Goal: Task Accomplishment & Management: Complete application form

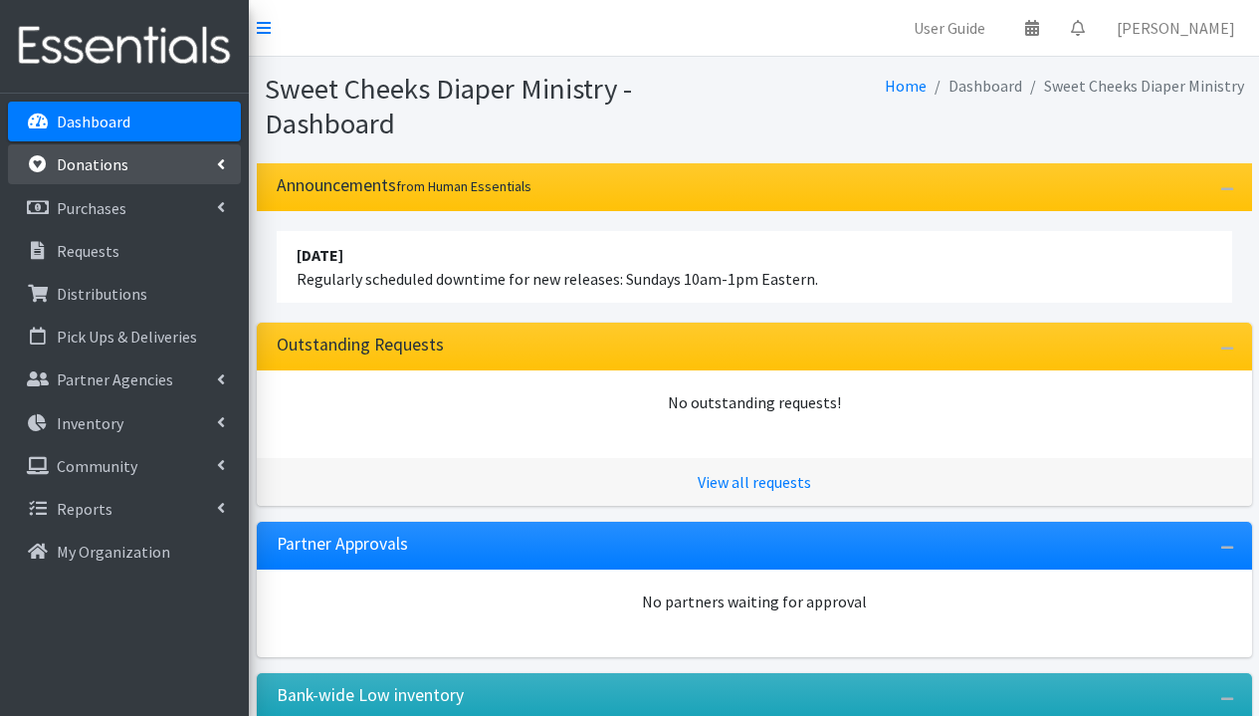
click at [114, 177] on link "Donations" at bounding box center [124, 164] width 233 height 40
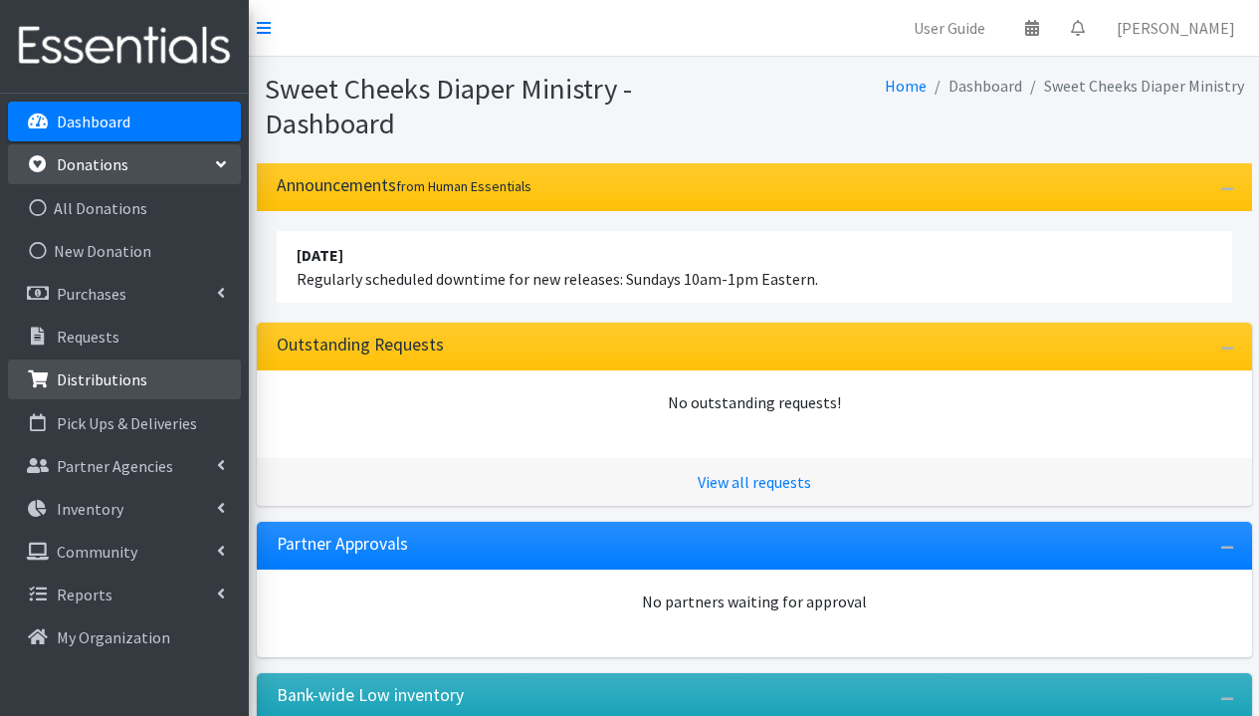
click at [88, 389] on p "Distributions" at bounding box center [102, 379] width 91 height 20
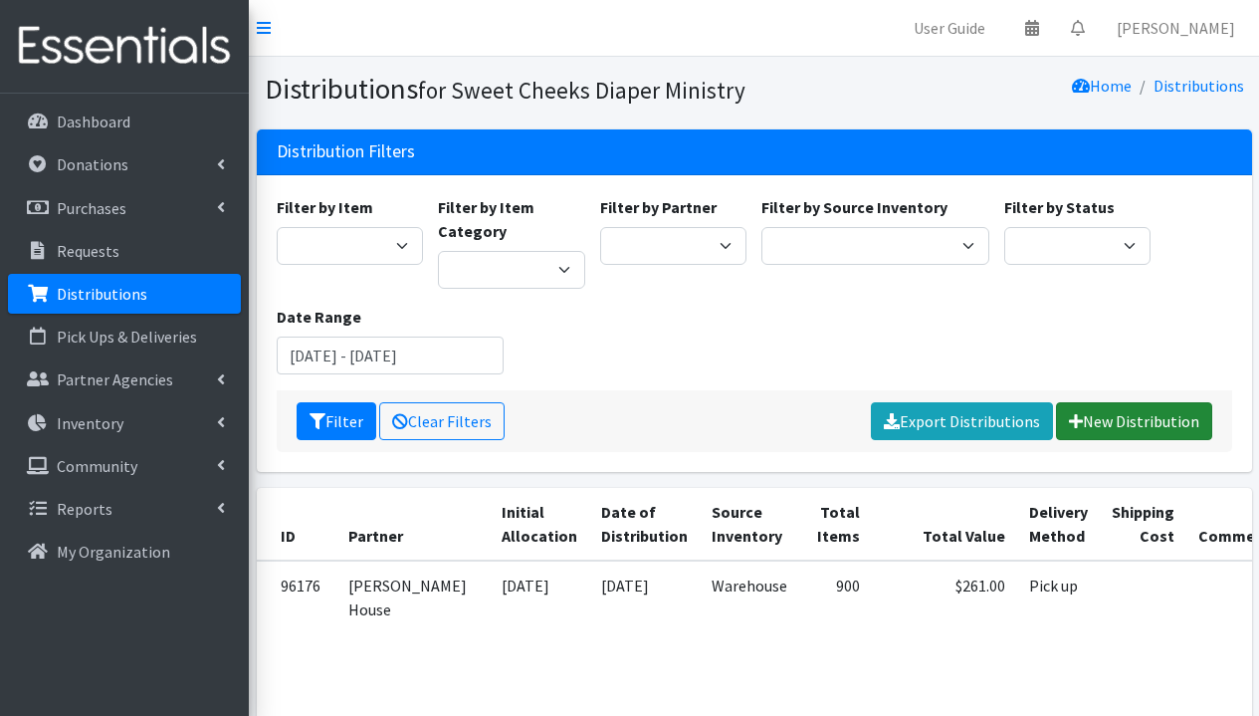
click at [1165, 427] on link "New Distribution" at bounding box center [1134, 421] width 156 height 38
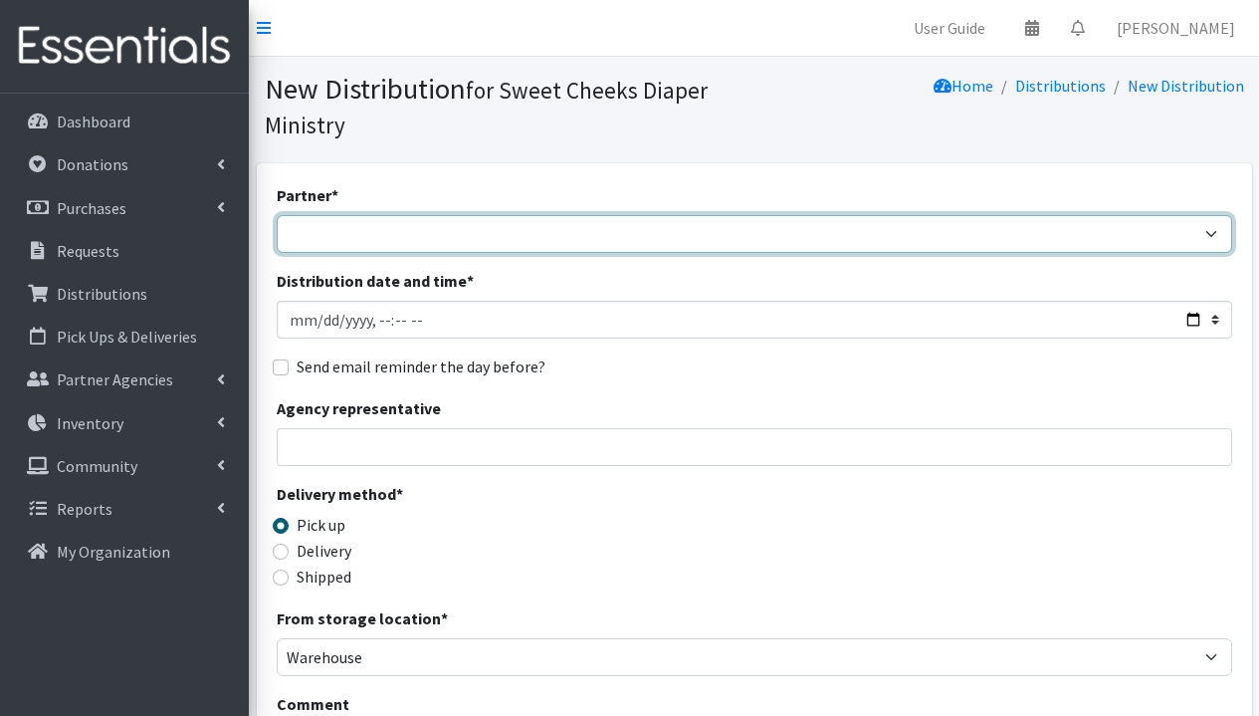
select select "5170"
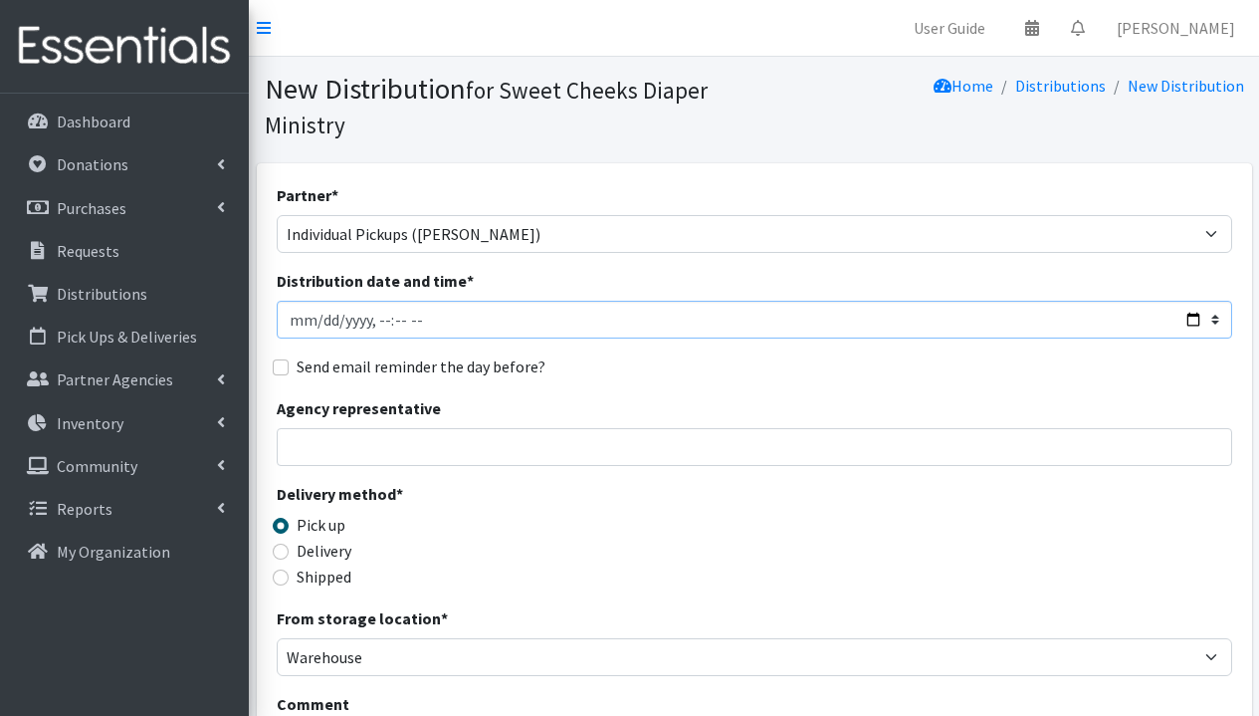
click at [317, 323] on input "Distribution date and time *" at bounding box center [755, 320] width 956 height 38
click at [374, 323] on input "Distribution date and time *" at bounding box center [755, 320] width 956 height 38
click at [394, 320] on input "Distribution date and time *" at bounding box center [755, 320] width 956 height 38
type input "2025-09-18T18:00"
click at [602, 342] on div "Partner * Community Distributions Dorothy Day House Hope House Memphis I Am My …" at bounding box center [755, 636] width 956 height 907
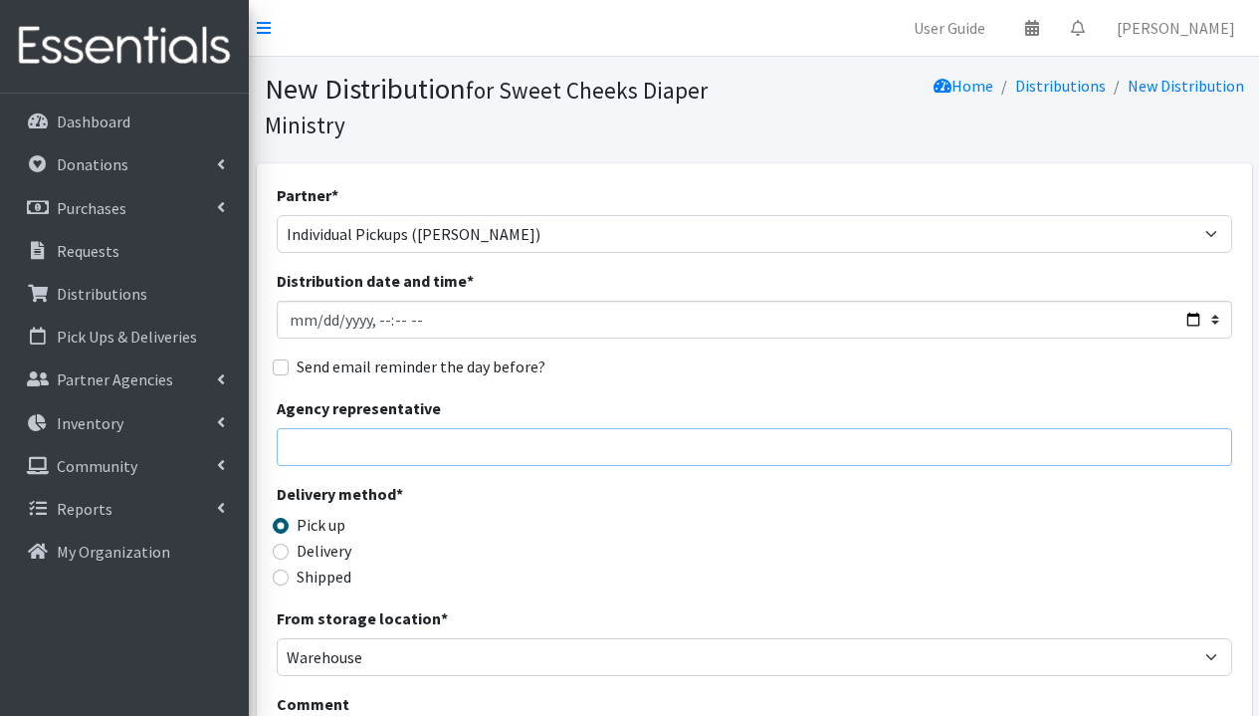
click at [480, 442] on input "Agency representative" at bounding box center [755, 447] width 956 height 38
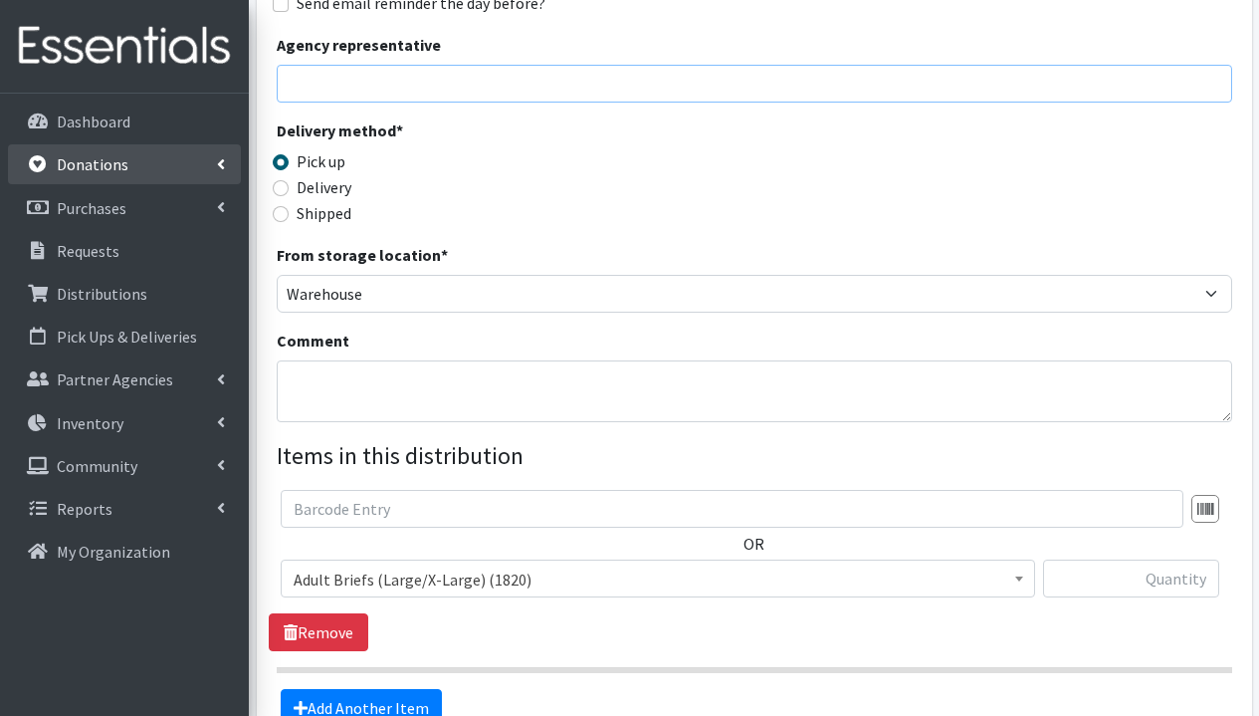
scroll to position [367, 0]
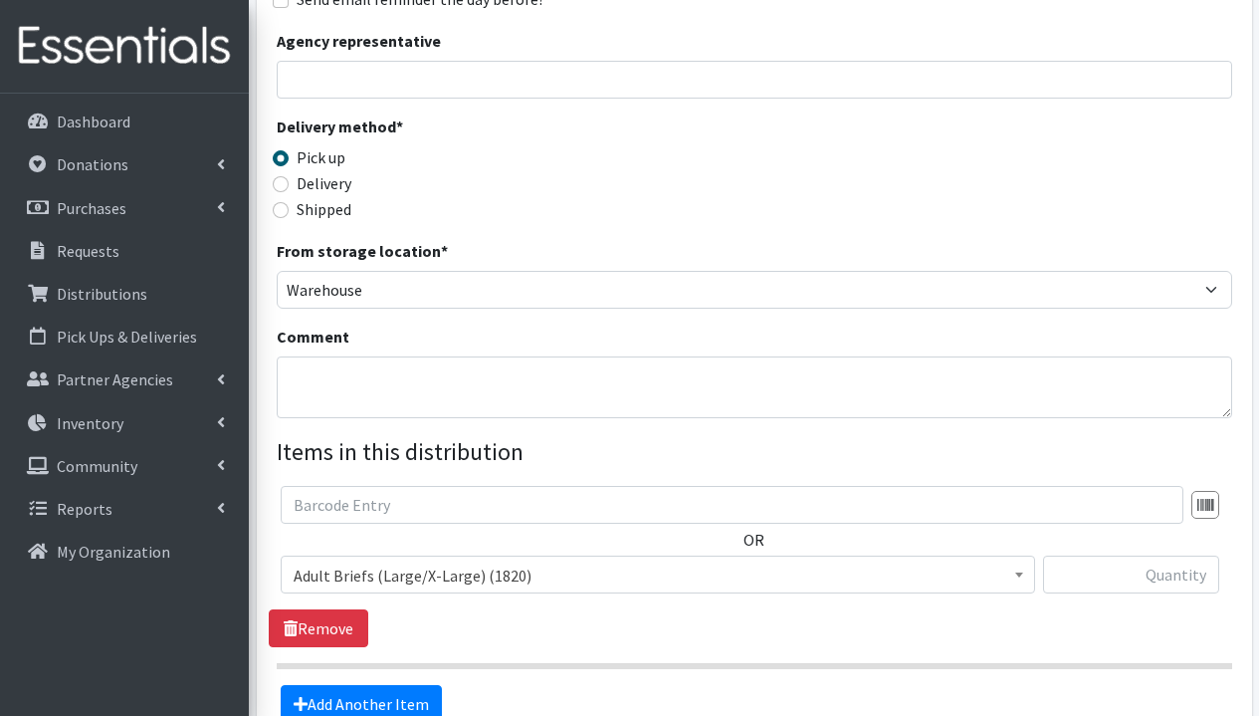
click at [138, 69] on img at bounding box center [124, 46] width 233 height 67
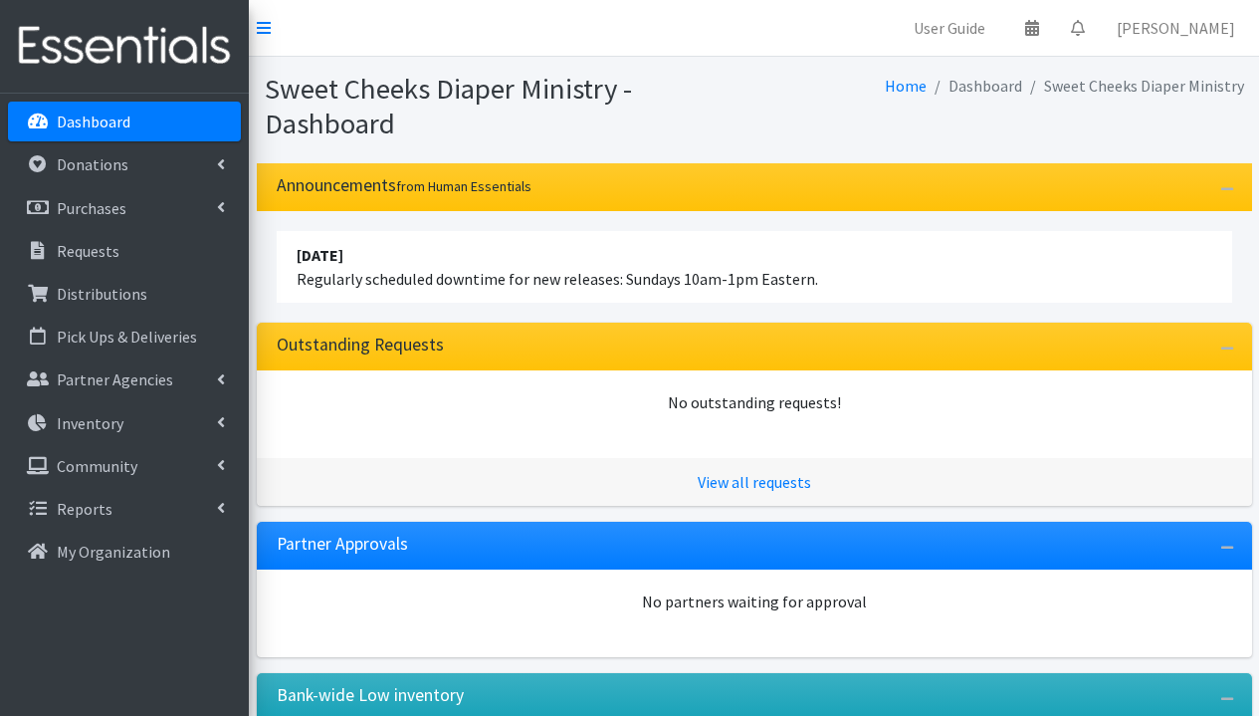
click at [107, 125] on p "Dashboard" at bounding box center [94, 121] width 74 height 20
